Goal: Information Seeking & Learning: Learn about a topic

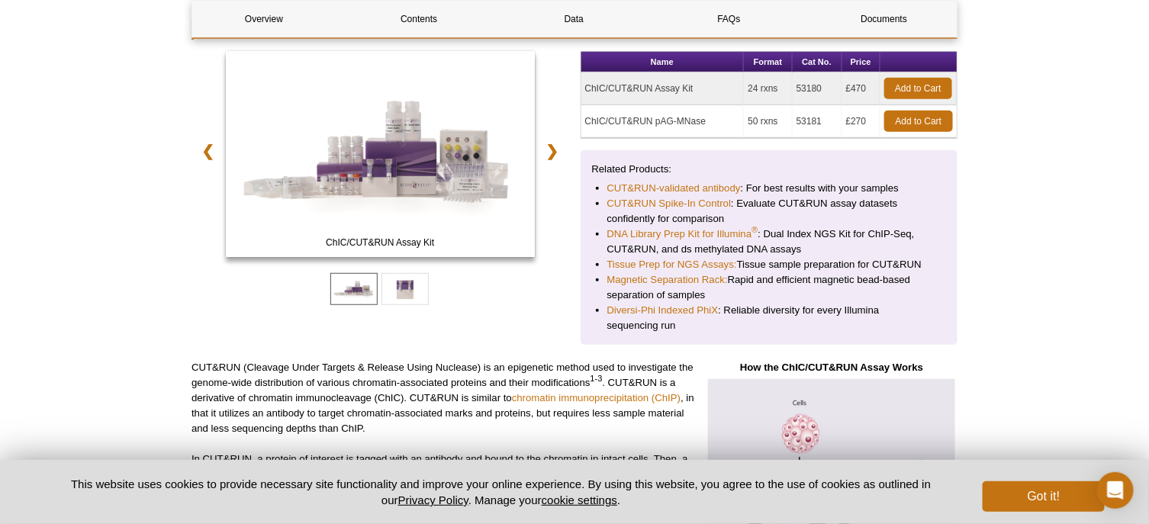
scroll to position [244, 0]
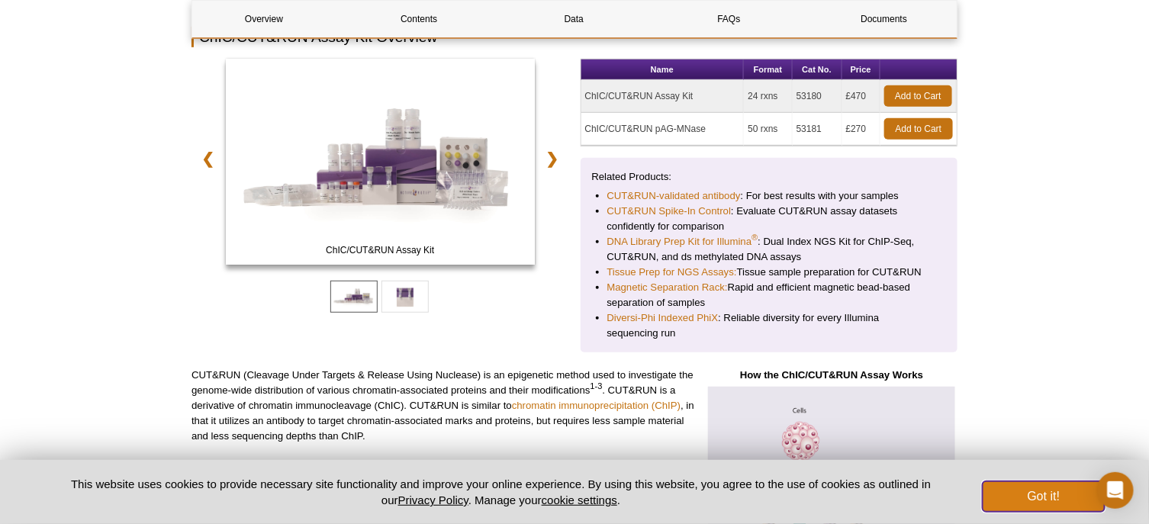
click at [1021, 495] on button "Got it!" at bounding box center [1044, 496] width 122 height 31
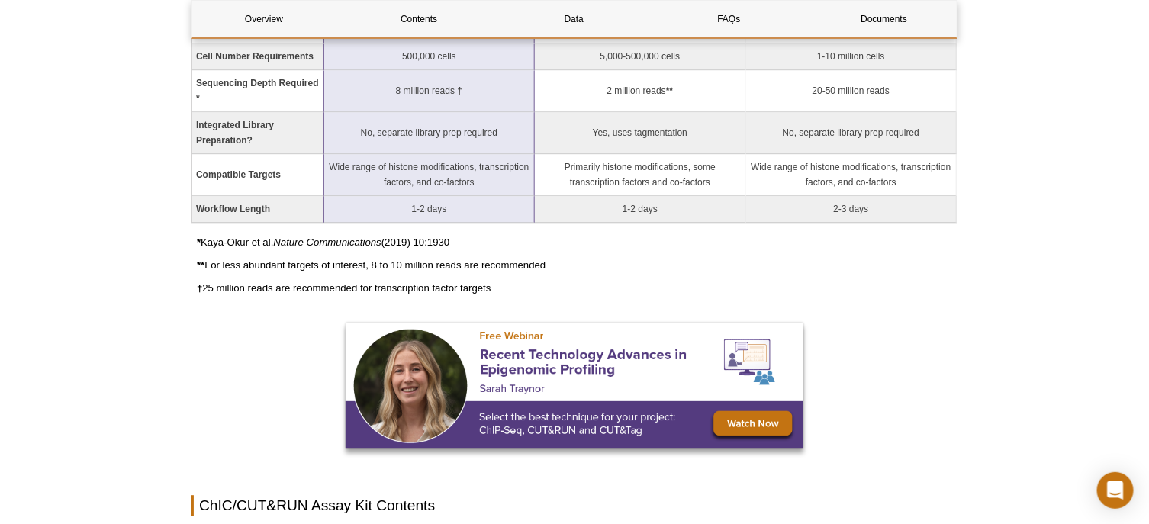
scroll to position [1312, 0]
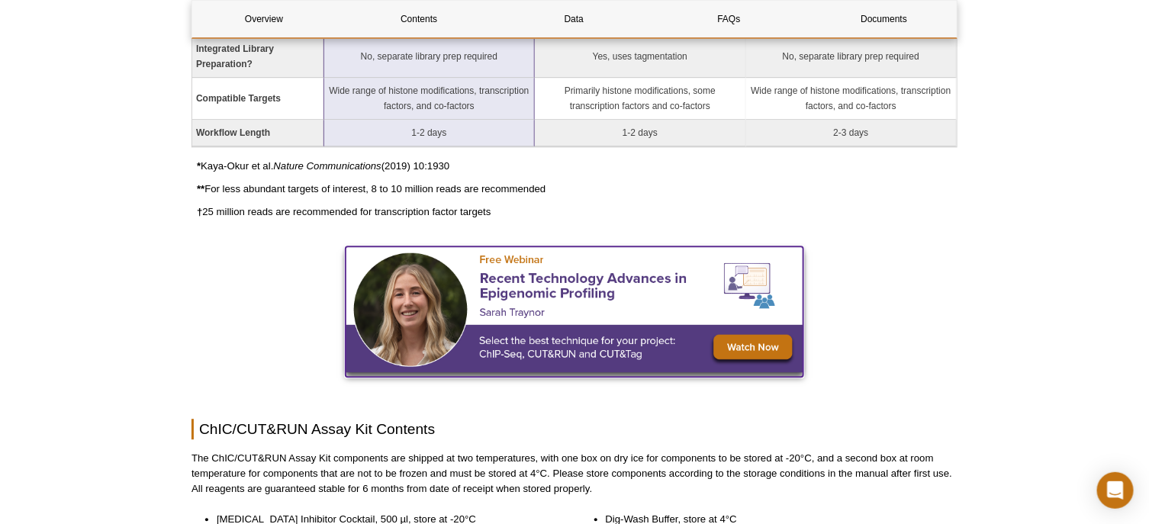
click at [764, 344] on img at bounding box center [575, 309] width 458 height 126
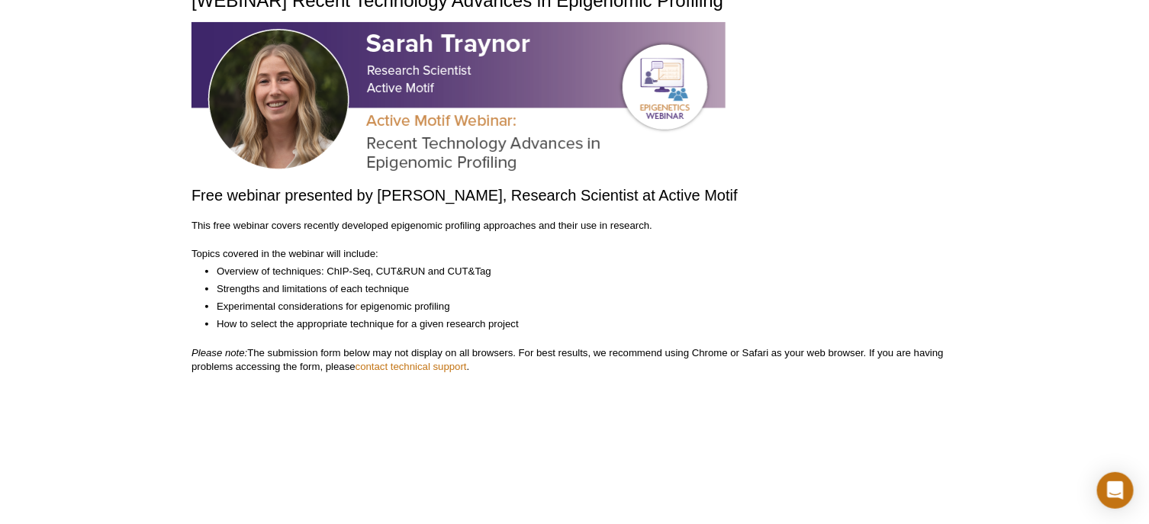
scroll to position [281, 0]
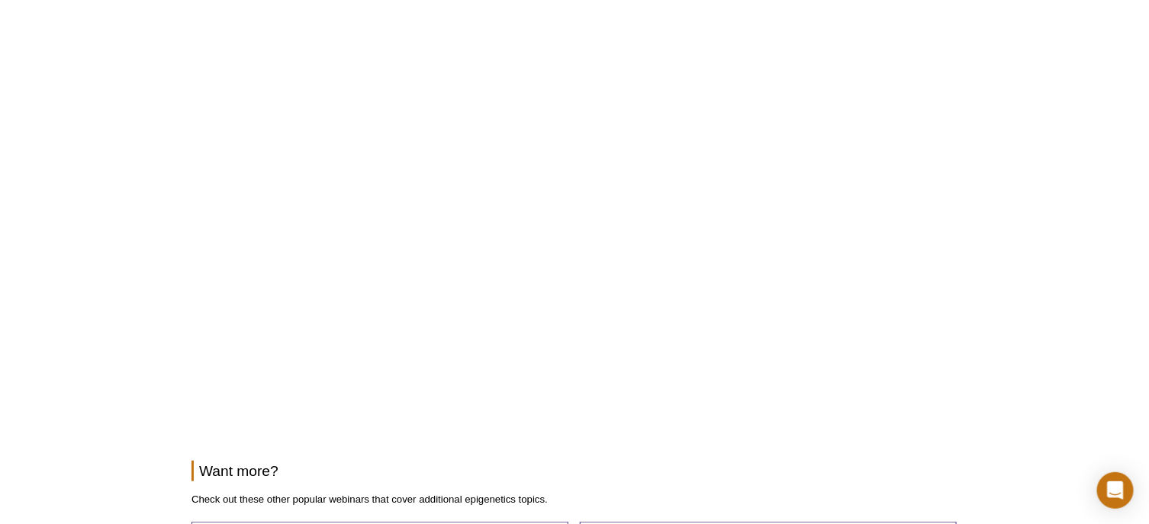
scroll to position [89, 0]
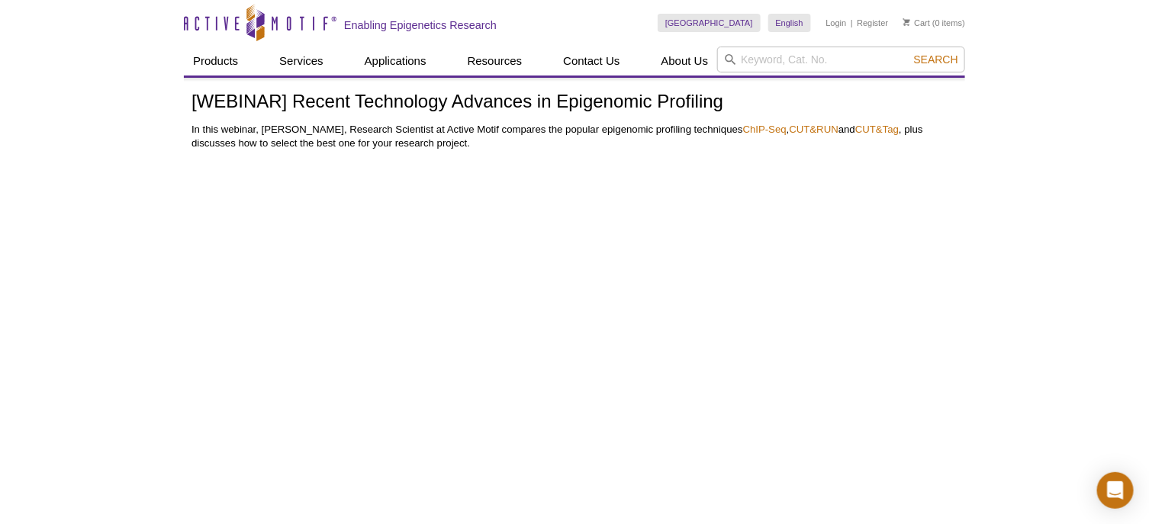
scroll to position [305, 0]
